Goal: Task Accomplishment & Management: Manage account settings

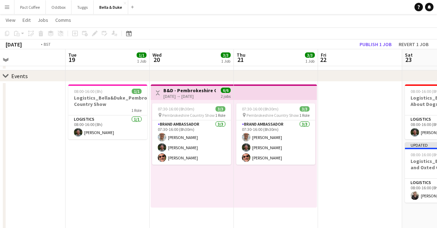
scroll to position [0, 279]
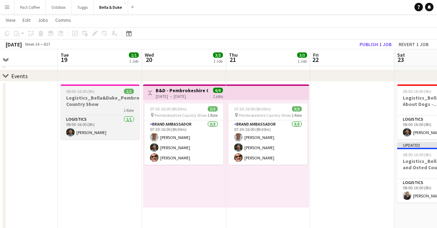
click at [104, 102] on h3 "Logistics_Bella&Duke_Pembrokeshire Country Show" at bounding box center [100, 101] width 79 height 13
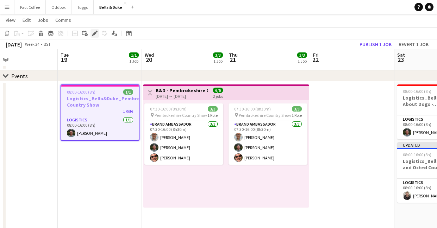
click at [93, 32] on icon "Edit" at bounding box center [95, 34] width 6 height 6
type input "**********"
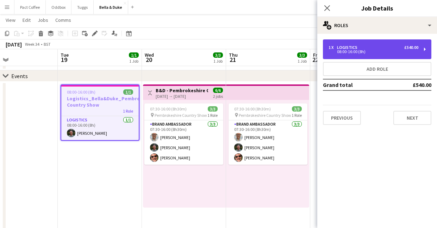
click at [340, 43] on div "1 x Logistics £540.00 08:00-16:00 (8h)" at bounding box center [377, 49] width 109 height 20
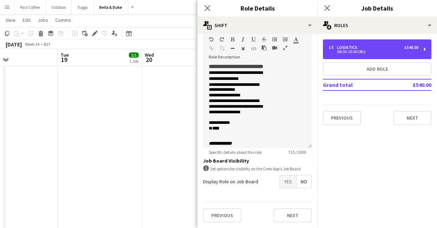
scroll to position [0, 0]
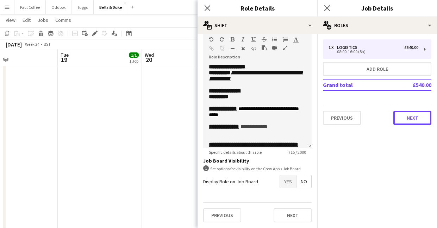
click at [412, 112] on button "Next" at bounding box center [413, 118] width 38 height 14
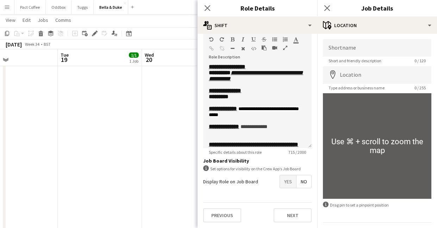
scroll to position [20, 0]
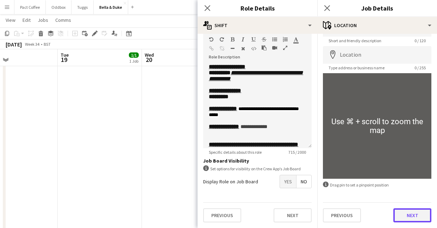
click at [416, 218] on button "Next" at bounding box center [413, 216] width 38 height 14
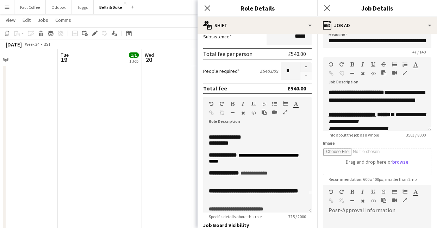
scroll to position [20, 0]
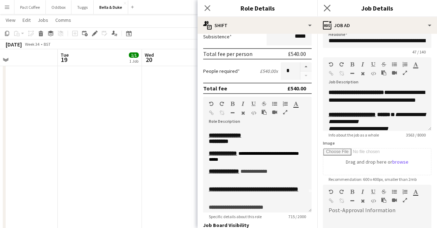
click at [323, 7] on app-icon "Close pop-in" at bounding box center [328, 8] width 10 height 10
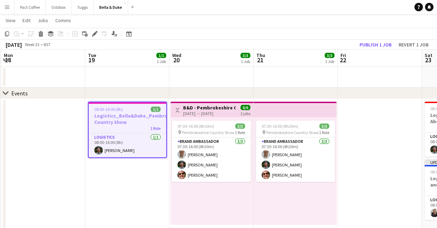
scroll to position [14, 0]
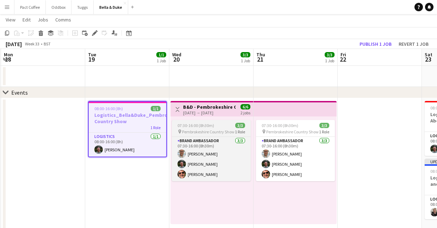
click at [202, 130] on span "Pembrokeshire Country Show" at bounding box center [208, 131] width 53 height 5
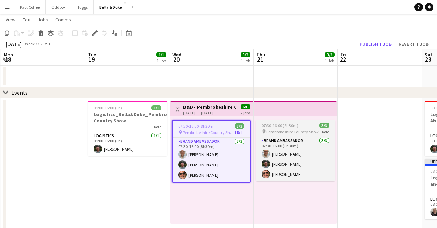
click at [275, 123] on span "07:30-16:00 (8h30m)" at bounding box center [280, 125] width 37 height 5
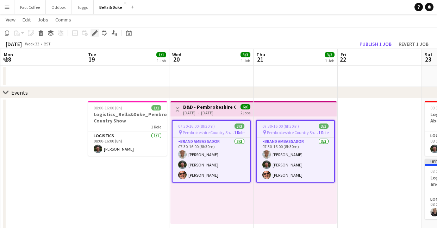
click at [96, 33] on icon "Edit" at bounding box center [95, 33] width 6 height 6
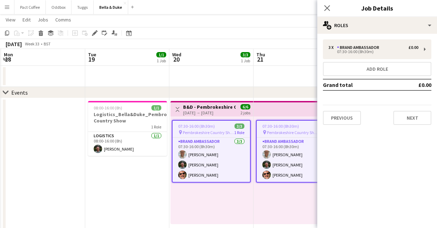
click at [359, 61] on div "3 x Brand Ambassador £0.00 07:30-16:00 (8h30m) Add role Grand total £0.00 Previ…" at bounding box center [378, 82] width 120 height 86
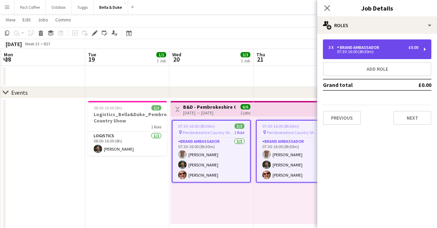
click at [359, 52] on div "07:30-16:00 (8h30m)" at bounding box center [374, 52] width 90 height 4
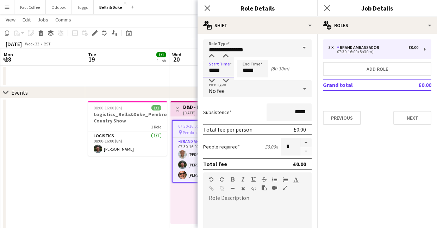
drag, startPoint x: 226, startPoint y: 74, endPoint x: 179, endPoint y: 71, distance: 47.0
type input "*****"
drag, startPoint x: 262, startPoint y: 73, endPoint x: 225, endPoint y: 73, distance: 37.0
click at [225, 73] on div "Start Time ***** End Time ***** (7h)" at bounding box center [257, 69] width 109 height 18
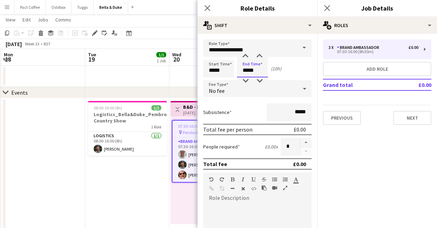
type input "*****"
click at [243, 111] on div "Subsistence *****" at bounding box center [257, 113] width 109 height 18
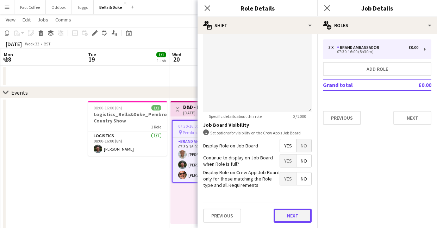
click at [288, 212] on button "Next" at bounding box center [293, 216] width 38 height 14
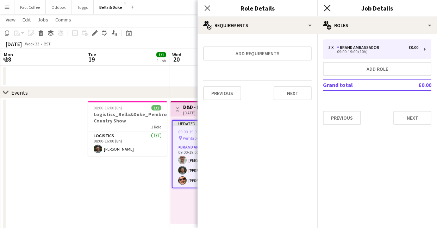
click at [331, 8] on icon "Close pop-in" at bounding box center [327, 8] width 7 height 7
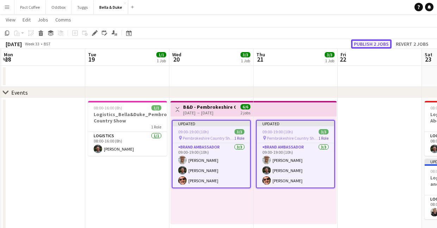
click at [370, 43] on button "Publish 2 jobs" at bounding box center [371, 43] width 41 height 9
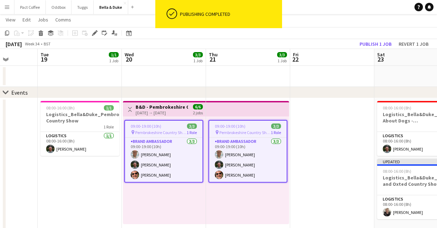
scroll to position [0, 213]
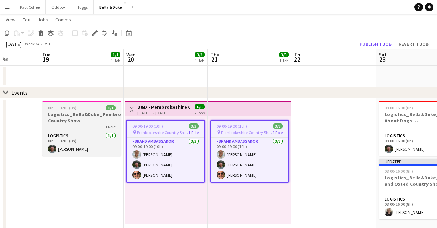
click at [75, 122] on h3 "Logistics_Bella&Duke_Pembrokeshire Country Show" at bounding box center [81, 117] width 79 height 13
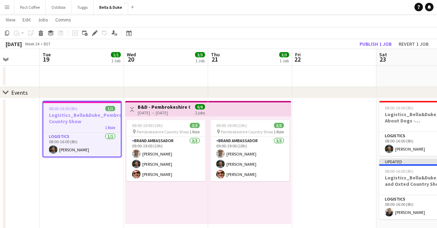
click at [93, 27] on app-page-menu "View Day view expanded Day view collapsed Month view Date picker Jump to [DATE]…" at bounding box center [218, 20] width 437 height 13
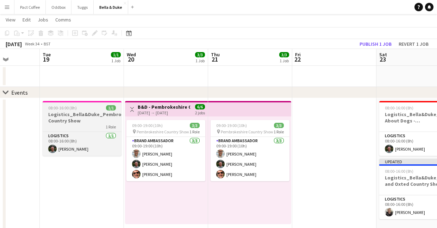
click at [83, 115] on h3 "Logistics_Bella&Duke_Pembrokeshire Country Show" at bounding box center [82, 117] width 79 height 13
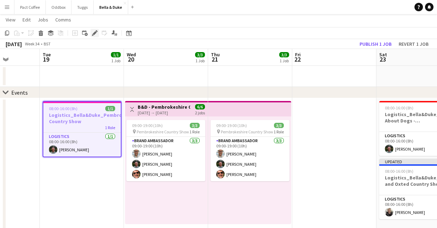
click at [93, 32] on icon "Edit" at bounding box center [95, 33] width 6 height 6
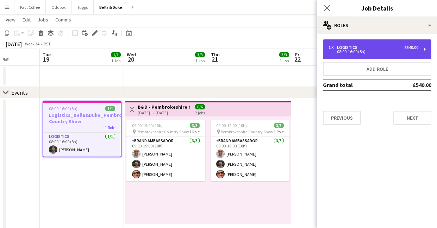
click at [353, 46] on div "Logistics" at bounding box center [348, 47] width 23 height 5
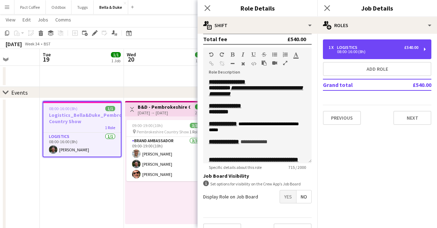
scroll to position [145, 0]
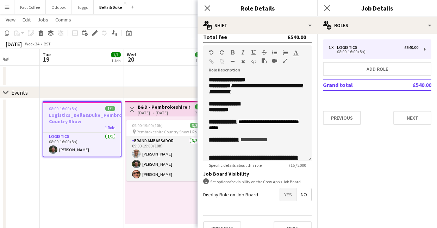
click at [165, 143] on app-card-role "Brand Ambassador [DATE] 09:00-19:00 (10h) [PERSON_NAME] [PERSON_NAME] [PERSON_N…" at bounding box center [166, 159] width 79 height 44
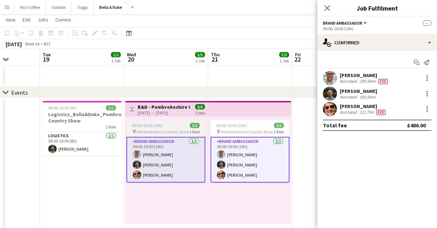
click at [174, 120] on app-job-card "09:00-19:00 (10h) 3/3 pin Pembrokeshire Country Show 1 Role Brand Ambassador [D…" at bounding box center [166, 151] width 79 height 63
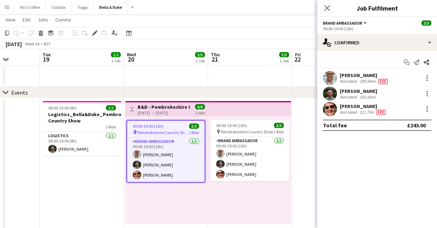
click at [176, 109] on h3 "B&D - Pembrokeshire Country Show" at bounding box center [164, 107] width 53 height 6
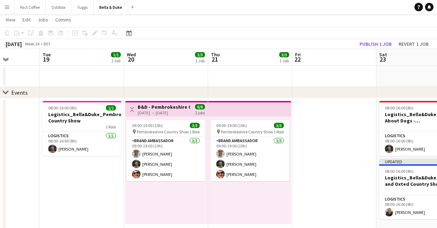
click at [180, 108] on h3 "B&D - Pembrokeshire Country Show" at bounding box center [164, 107] width 53 height 6
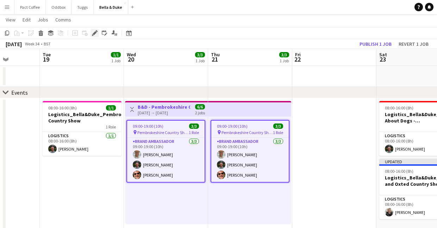
click at [96, 33] on icon "Edit" at bounding box center [95, 33] width 6 height 6
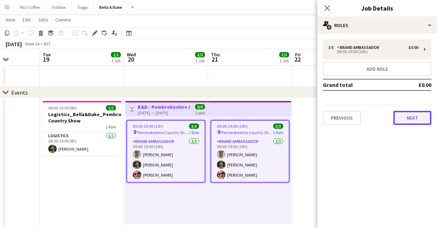
click at [405, 115] on button "Next" at bounding box center [413, 118] width 38 height 14
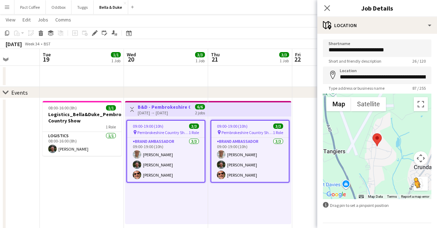
scroll to position [20, 0]
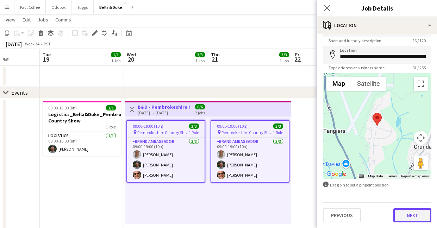
click at [419, 213] on button "Next" at bounding box center [413, 216] width 38 height 14
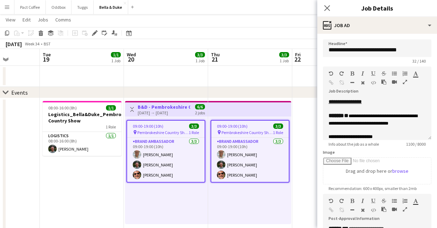
scroll to position [55, 0]
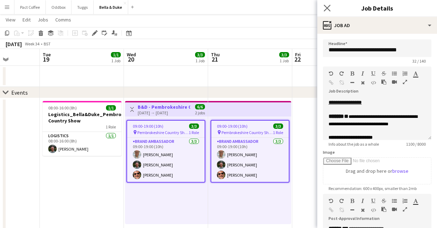
click at [328, 11] on app-icon "Close pop-in" at bounding box center [328, 8] width 10 height 10
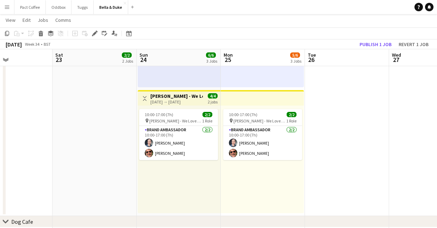
scroll to position [0, 201]
click at [176, 103] on div "[DATE] → [DATE]" at bounding box center [176, 101] width 53 height 5
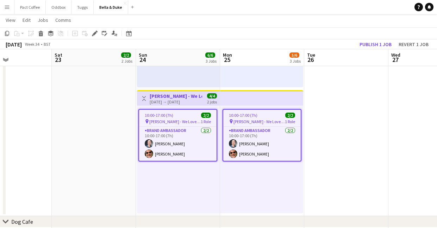
click at [184, 123] on span "[PERSON_NAME] - We Love Dogs - Kent Country" at bounding box center [174, 121] width 51 height 5
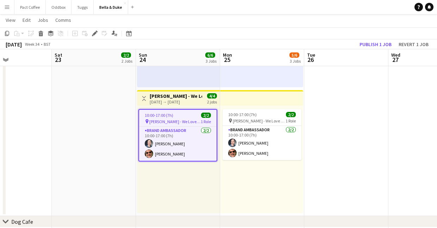
click at [258, 123] on div "pin [PERSON_NAME] - We Love Dogs - Kent Country 1 Role" at bounding box center [262, 121] width 79 height 6
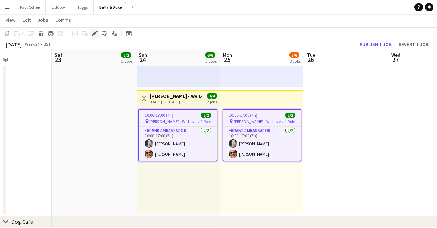
click at [96, 35] on icon "Edit" at bounding box center [95, 34] width 6 height 6
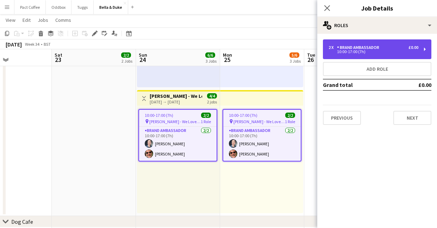
click at [332, 49] on div "2 x" at bounding box center [333, 47] width 8 height 5
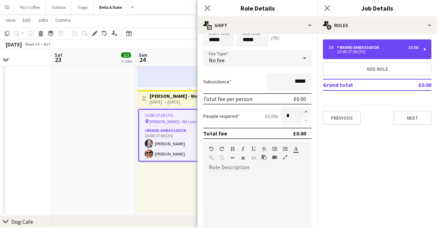
scroll to position [35, 0]
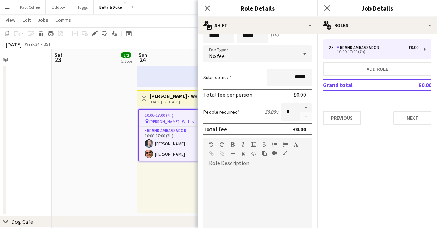
click at [233, 173] on div at bounding box center [257, 211] width 109 height 85
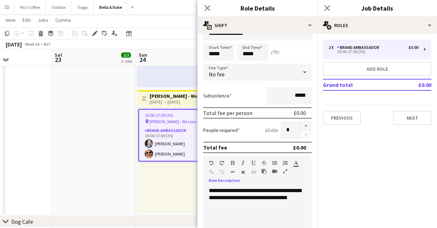
click at [229, 195] on div "**********" at bounding box center [257, 230] width 109 height 85
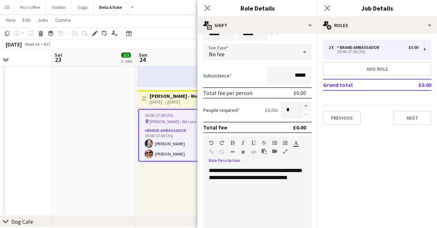
scroll to position [38, 0]
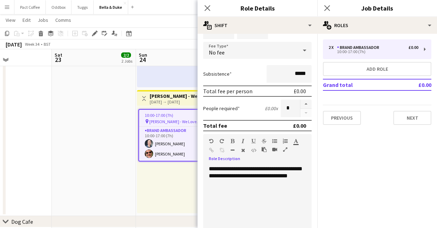
click at [254, 192] on div "**********" at bounding box center [257, 208] width 109 height 85
drag, startPoint x: 244, startPoint y: 205, endPoint x: 201, endPoint y: 201, distance: 43.9
click at [201, 201] on form "**********" at bounding box center [258, 184] width 120 height 366
drag, startPoint x: 220, startPoint y: 176, endPoint x: 199, endPoint y: 169, distance: 21.7
click at [199, 169] on form "**********" at bounding box center [258, 184] width 120 height 366
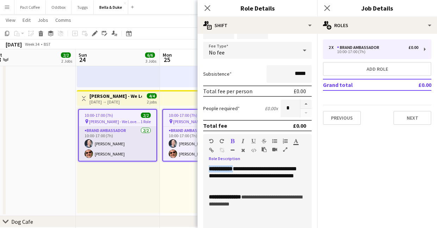
scroll to position [0, 262]
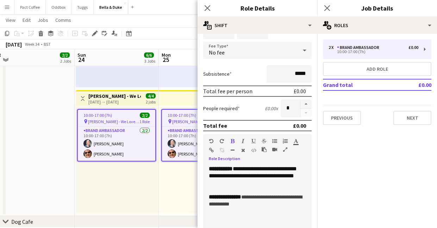
click at [255, 184] on div "**********" at bounding box center [257, 208] width 109 height 85
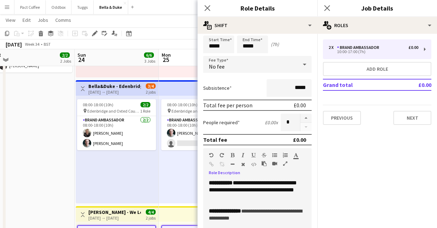
scroll to position [23, 0]
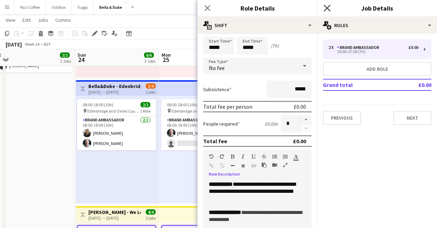
click at [330, 8] on icon "Close pop-in" at bounding box center [327, 8] width 7 height 7
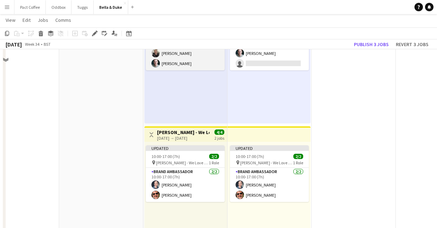
scroll to position [250, 0]
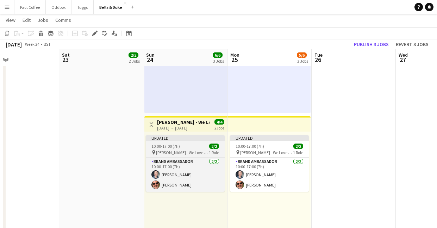
click at [192, 154] on span "[PERSON_NAME] - We Love Dogs - Kent Country" at bounding box center [182, 152] width 53 height 5
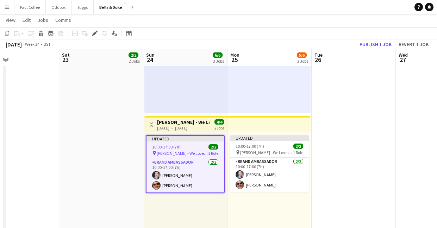
click at [182, 119] on h3 "[PERSON_NAME] - We Love Dogs - Kent Country" at bounding box center [183, 122] width 53 height 6
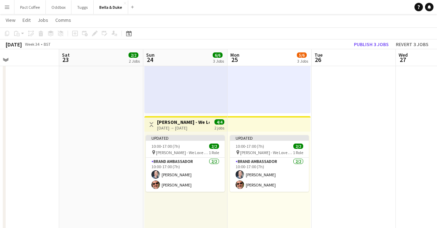
click at [170, 134] on div "Updated 10:00-17:00 (7h) 2/2 pin [PERSON_NAME] - We Love Dogs - Kent Country 1 …" at bounding box center [186, 186] width 83 height 108
click at [191, 125] on div "[DATE] → [DATE]" at bounding box center [183, 127] width 53 height 5
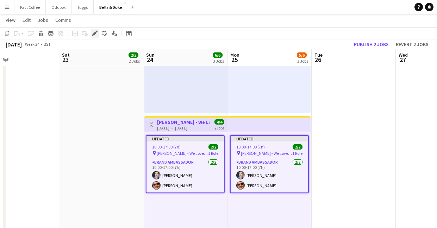
click at [95, 33] on icon at bounding box center [95, 34] width 4 height 4
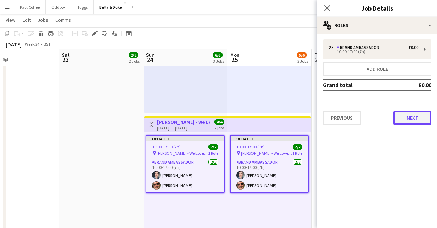
click at [423, 114] on button "Next" at bounding box center [413, 118] width 38 height 14
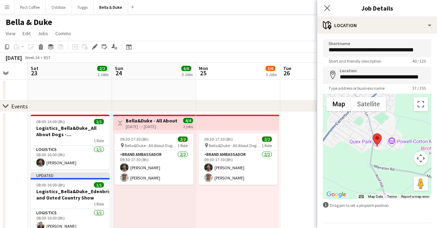
scroll to position [0, 218]
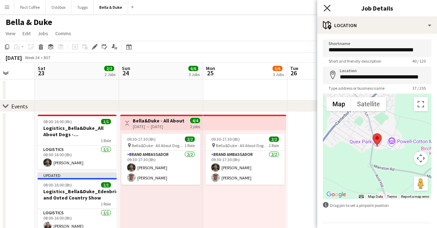
click at [329, 10] on icon at bounding box center [327, 8] width 7 height 7
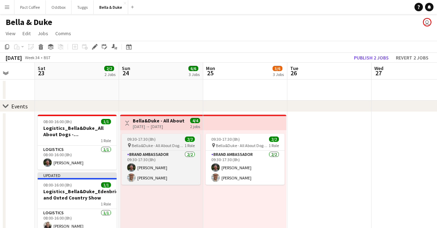
click at [153, 148] on app-job-card "09:30-17:30 (8h) 2/2 pin [PERSON_NAME] - All About Dogs - Norfolk 1 Role Brand …" at bounding box center [161, 159] width 79 height 51
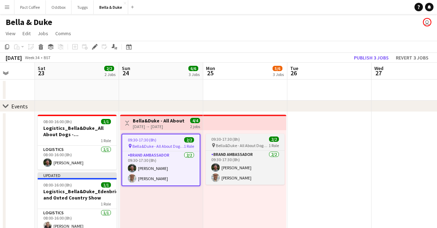
click at [218, 140] on span "09:30-17:30 (8h)" at bounding box center [226, 139] width 29 height 5
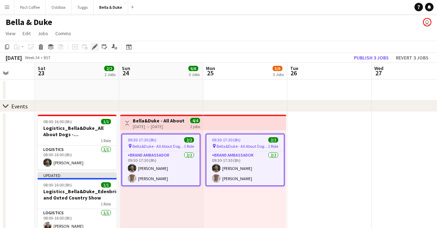
click at [93, 48] on icon at bounding box center [95, 47] width 4 height 4
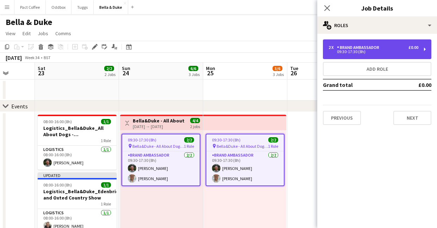
click at [393, 51] on div "09:30-17:30 (8h)" at bounding box center [374, 52] width 90 height 4
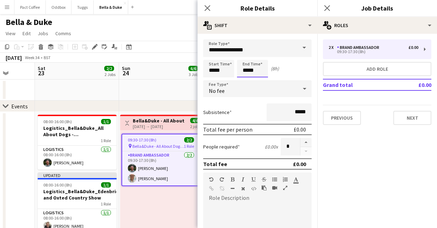
click at [259, 73] on input "*****" at bounding box center [252, 69] width 31 height 18
type input "*****"
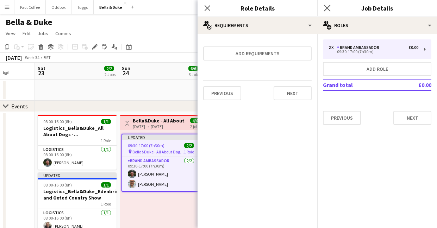
click at [332, 11] on app-icon "Close pop-in" at bounding box center [328, 8] width 10 height 10
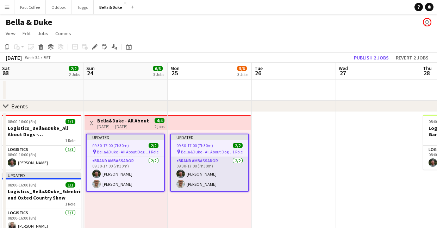
scroll to position [0, 149]
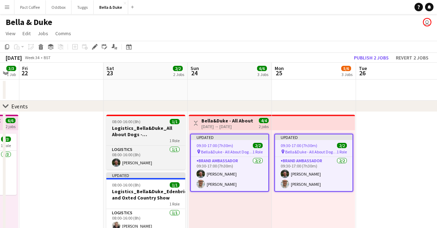
click at [142, 142] on div "1 Role" at bounding box center [145, 141] width 79 height 6
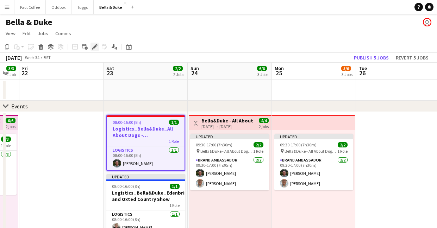
click at [94, 45] on icon "Edit" at bounding box center [95, 47] width 6 height 6
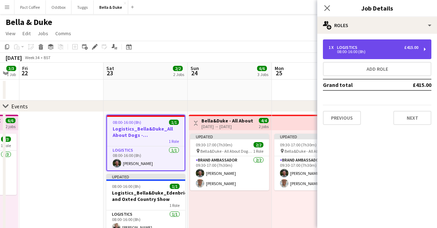
click at [352, 41] on div "1 x Logistics £415.00 08:00-16:00 (8h)" at bounding box center [377, 49] width 109 height 20
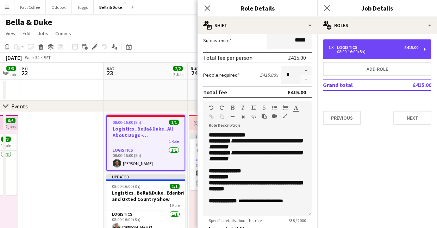
scroll to position [112, 0]
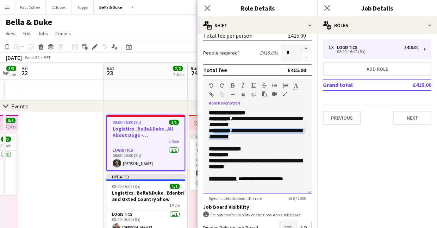
drag, startPoint x: 214, startPoint y: 135, endPoint x: 247, endPoint y: 145, distance: 35.0
click at [242, 140] on p "**********" at bounding box center [257, 134] width 97 height 12
click at [250, 145] on p at bounding box center [257, 143] width 97 height 6
click at [249, 140] on p "**********" at bounding box center [257, 134] width 97 height 12
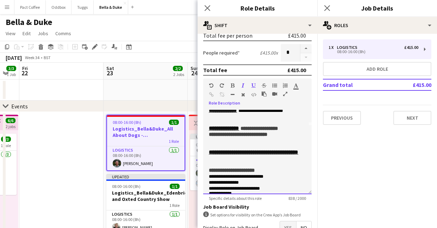
scroll to position [72, 0]
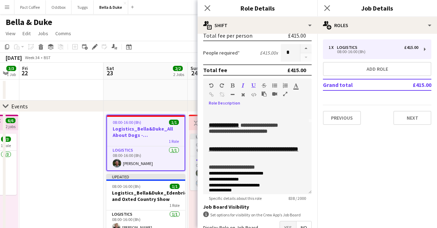
click at [195, 146] on div "09:30-17:00 (7h30m) 2/2" at bounding box center [229, 144] width 79 height 5
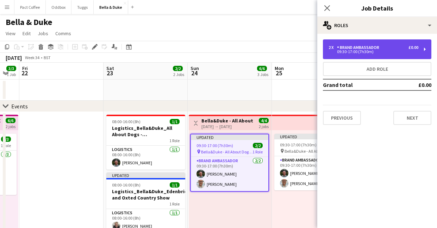
click at [351, 51] on div "09:30-17:00 (7h30m)" at bounding box center [374, 52] width 90 height 4
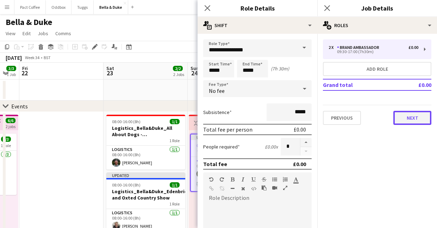
click at [410, 122] on button "Next" at bounding box center [413, 118] width 38 height 14
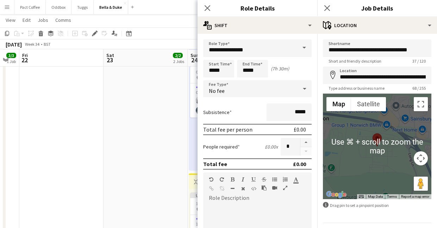
scroll to position [20, 0]
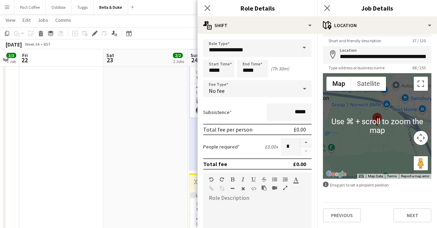
click at [414, 208] on div "Previous Next" at bounding box center [377, 213] width 109 height 20
click at [414, 218] on button "Next" at bounding box center [413, 216] width 38 height 14
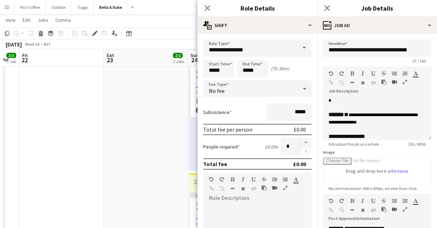
scroll to position [59, 0]
click at [210, 7] on icon "Close pop-in" at bounding box center [207, 8] width 7 height 7
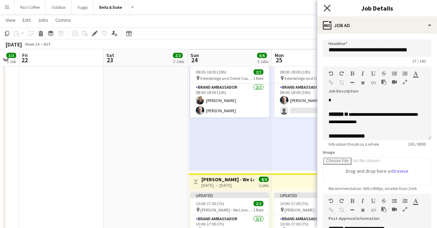
click at [325, 8] on icon "Close pop-in" at bounding box center [327, 8] width 7 height 7
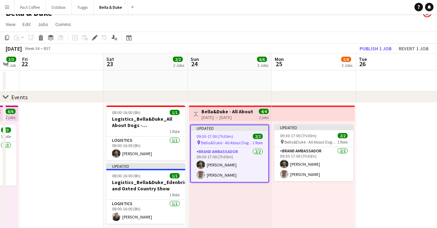
scroll to position [25, 0]
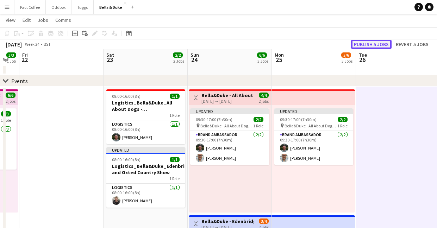
click at [376, 43] on button "Publish 5 jobs" at bounding box center [371, 44] width 41 height 9
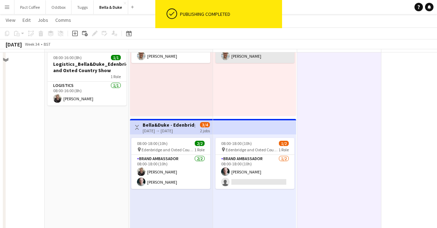
scroll to position [122, 0]
